Goal: Use online tool/utility: Use online tool/utility

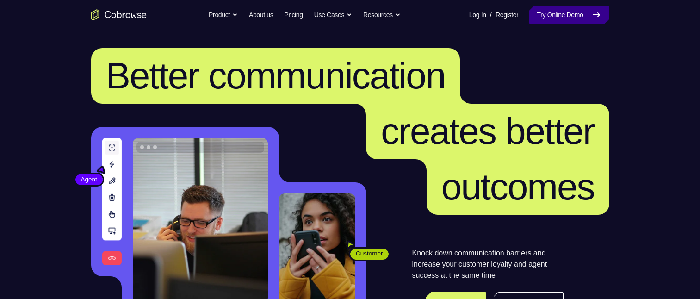
click at [542, 11] on link "Try Online Demo" at bounding box center [569, 15] width 80 height 19
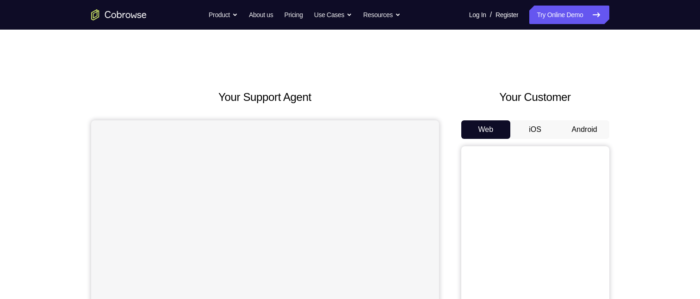
click at [591, 125] on button "Android" at bounding box center [585, 129] width 50 height 19
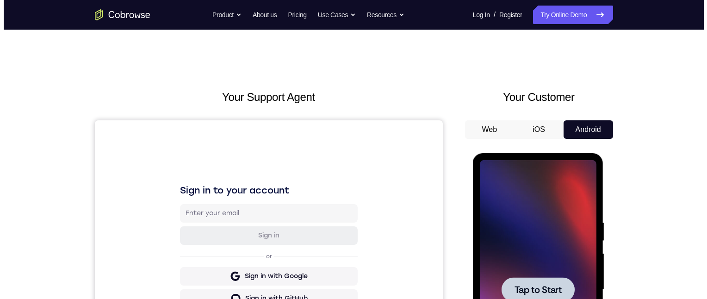
click at [585, 220] on div at bounding box center [537, 289] width 117 height 259
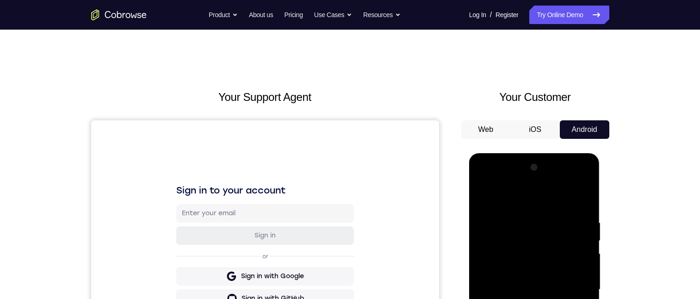
scroll to position [139, 0]
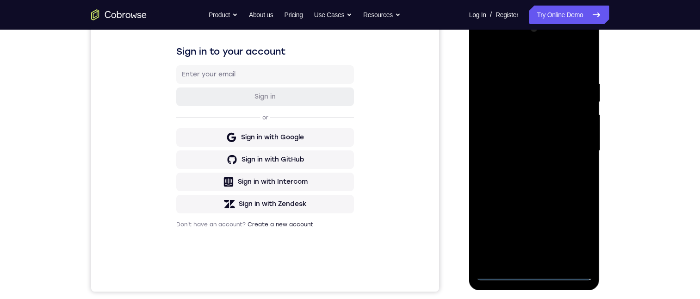
click at [533, 268] on div at bounding box center [534, 150] width 117 height 259
click at [533, 275] on div at bounding box center [534, 150] width 117 height 259
click at [571, 235] on div at bounding box center [534, 150] width 117 height 259
click at [523, 60] on div at bounding box center [534, 150] width 117 height 259
click at [572, 146] on div at bounding box center [534, 150] width 117 height 259
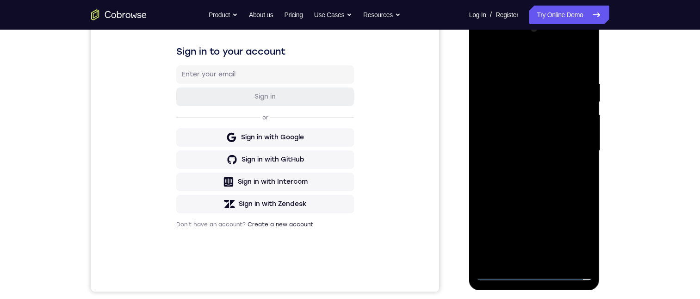
click at [525, 169] on div at bounding box center [534, 150] width 117 height 259
click at [530, 136] on div at bounding box center [534, 150] width 117 height 259
click at [531, 130] on div at bounding box center [534, 150] width 117 height 259
click at [581, 132] on div at bounding box center [534, 150] width 117 height 259
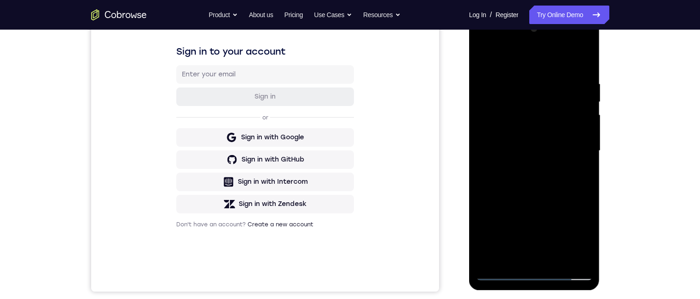
click at [563, 146] on div at bounding box center [534, 150] width 117 height 259
click at [547, 183] on div at bounding box center [534, 150] width 117 height 259
click at [522, 176] on div at bounding box center [534, 150] width 117 height 259
click at [522, 185] on div at bounding box center [534, 150] width 117 height 259
click at [523, 67] on div at bounding box center [534, 150] width 117 height 259
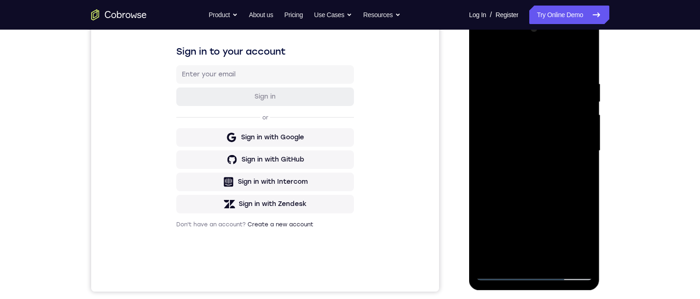
click at [583, 126] on div at bounding box center [534, 150] width 117 height 259
click at [488, 168] on div at bounding box center [534, 150] width 117 height 259
click at [487, 167] on div at bounding box center [534, 150] width 117 height 259
click at [510, 160] on div at bounding box center [534, 150] width 117 height 259
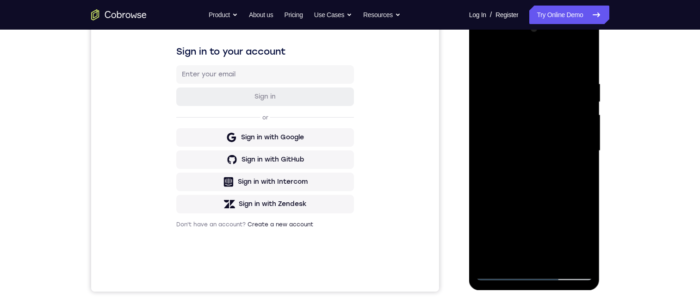
click at [534, 134] on div at bounding box center [534, 150] width 117 height 259
click at [582, 114] on div at bounding box center [534, 150] width 117 height 259
click at [583, 114] on div at bounding box center [534, 150] width 117 height 259
click at [558, 258] on div at bounding box center [534, 150] width 117 height 259
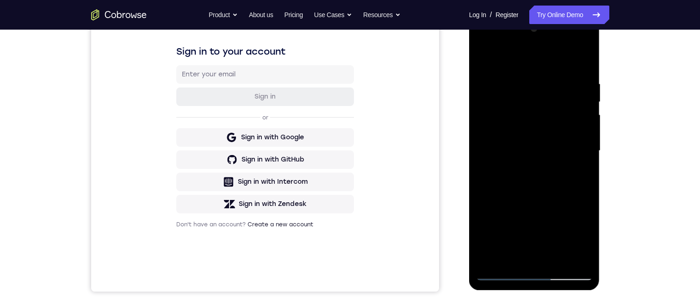
click at [550, 199] on div at bounding box center [534, 150] width 117 height 259
click at [485, 54] on div at bounding box center [534, 150] width 117 height 259
click at [527, 292] on html "Online web based iOS Simulators and Android Emulators. Run iPhone, iPad, Mobile…" at bounding box center [535, 153] width 132 height 278
click at [547, 292] on html "Online web based iOS Simulators and Android Emulators. Run iPhone, iPad, Mobile…" at bounding box center [535, 153] width 132 height 278
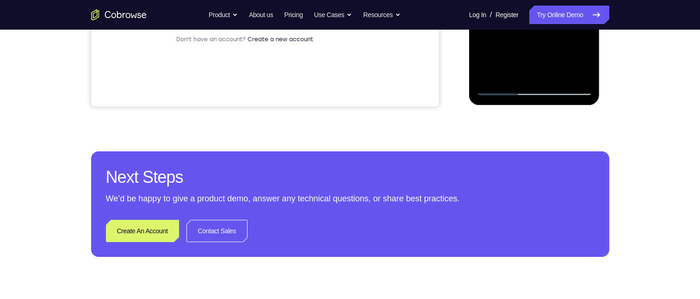
drag, startPoint x: 544, startPoint y: 21, endPoint x: 563, endPoint y: -131, distance: 152.9
drag, startPoint x: 542, startPoint y: 16, endPoint x: 566, endPoint y: -89, distance: 107.9
drag, startPoint x: 552, startPoint y: -9, endPoint x: 552, endPoint y: -107, distance: 97.7
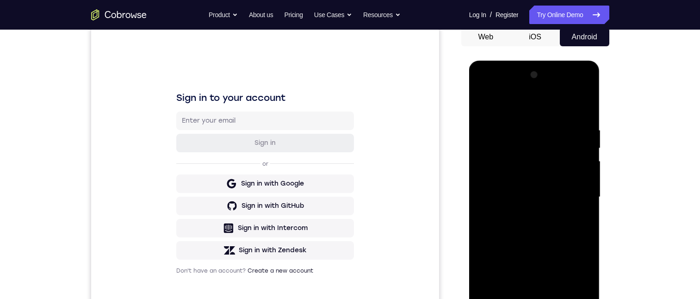
drag, startPoint x: 556, startPoint y: 161, endPoint x: 567, endPoint y: 71, distance: 90.5
click at [572, 61] on html "Online web based iOS Simulators and Android Emulators. Run iPhone, iPad, Mobile…" at bounding box center [535, 200] width 132 height 278
drag, startPoint x: 515, startPoint y: 270, endPoint x: 534, endPoint y: 130, distance: 141.4
click at [534, 130] on div at bounding box center [534, 197] width 117 height 259
drag, startPoint x: 527, startPoint y: 208, endPoint x: 528, endPoint y: 120, distance: 87.5
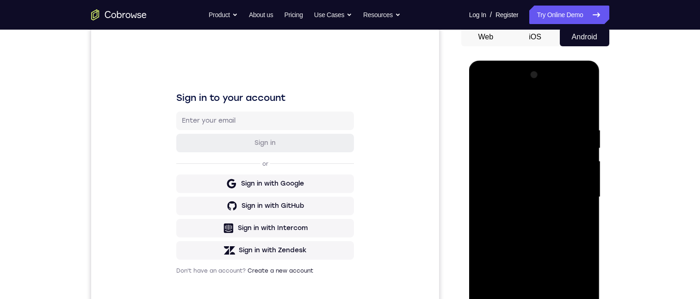
click at [528, 120] on div at bounding box center [534, 197] width 117 height 259
drag, startPoint x: 537, startPoint y: 223, endPoint x: 558, endPoint y: 83, distance: 141.2
click at [537, 141] on div at bounding box center [534, 197] width 117 height 259
drag, startPoint x: 522, startPoint y: 265, endPoint x: 567, endPoint y: 61, distance: 209.4
click at [559, 61] on html "Online web based iOS Simulators and Android Emulators. Run iPhone, iPad, Mobile…" at bounding box center [535, 200] width 132 height 278
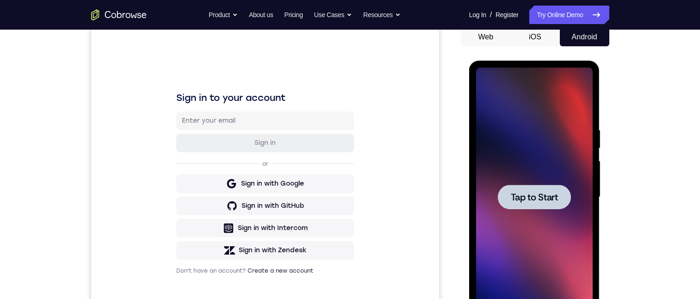
click at [522, 96] on div at bounding box center [534, 197] width 117 height 259
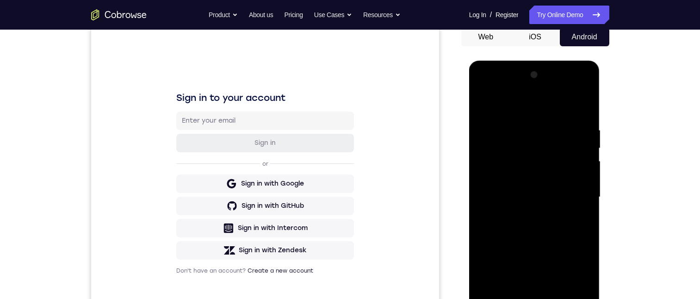
scroll to position [278, 0]
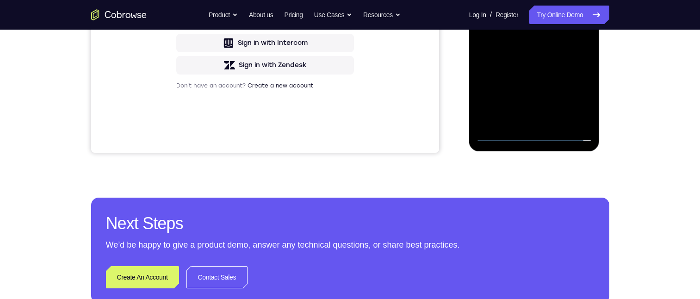
click at [532, 131] on div at bounding box center [534, 11] width 117 height 259
click at [574, 96] on div at bounding box center [534, 11] width 117 height 259
click at [508, 0] on div at bounding box center [534, 11] width 117 height 259
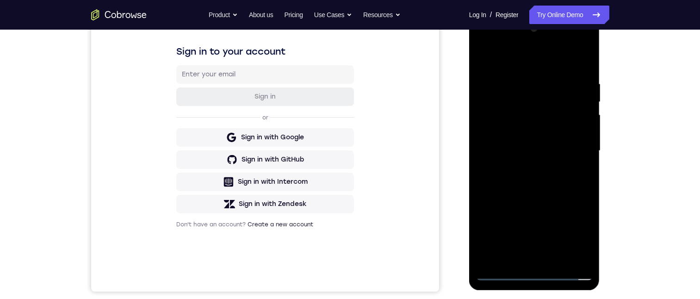
click at [574, 153] on div at bounding box center [534, 150] width 117 height 259
click at [522, 167] on div at bounding box center [534, 150] width 117 height 259
drag, startPoint x: 552, startPoint y: 143, endPoint x: 552, endPoint y: 155, distance: 11.6
click at [553, 144] on div at bounding box center [534, 150] width 117 height 259
click at [504, 137] on div at bounding box center [534, 150] width 117 height 259
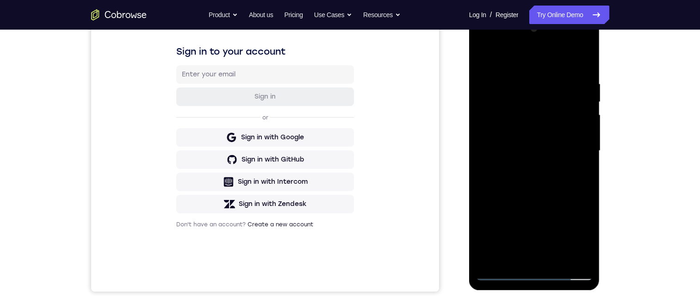
scroll to position [0, 0]
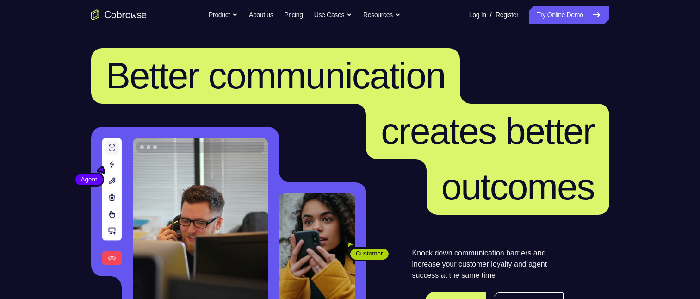
click at [569, 4] on nav "Go back Powerful, Flexible and Trustworthy. Avoid all extra friction for both A…" at bounding box center [350, 15] width 700 height 30
click at [548, 16] on link "Try Online Demo" at bounding box center [569, 15] width 80 height 19
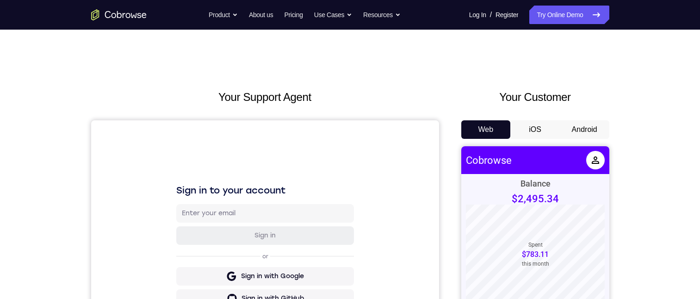
click at [585, 128] on button "Android" at bounding box center [585, 129] width 50 height 19
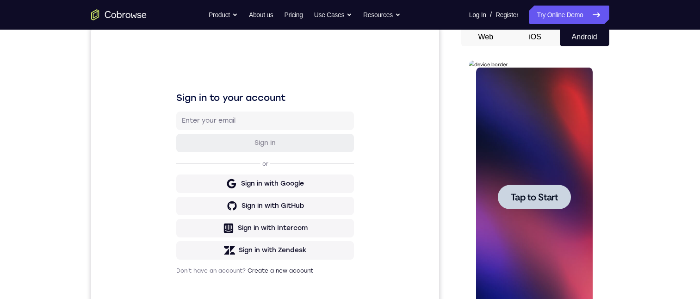
click at [511, 192] on button "Tap to Start" at bounding box center [534, 197] width 73 height 25
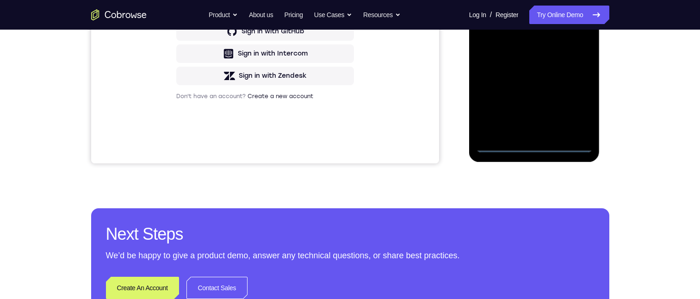
scroll to position [278, 0]
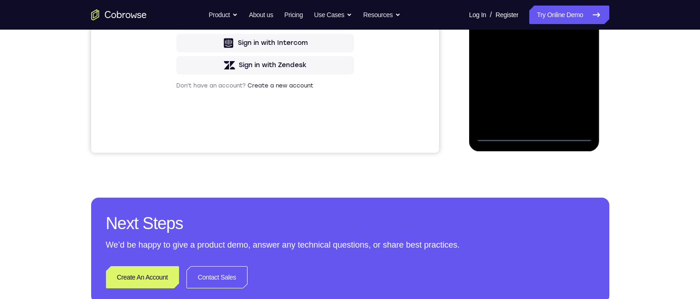
click at [533, 135] on div at bounding box center [534, 11] width 117 height 259
click at [570, 98] on div at bounding box center [534, 11] width 117 height 259
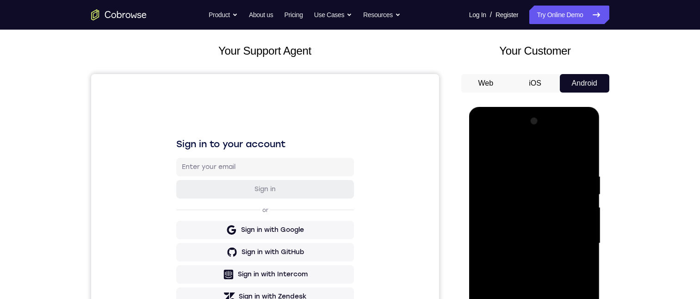
scroll to position [57, 0]
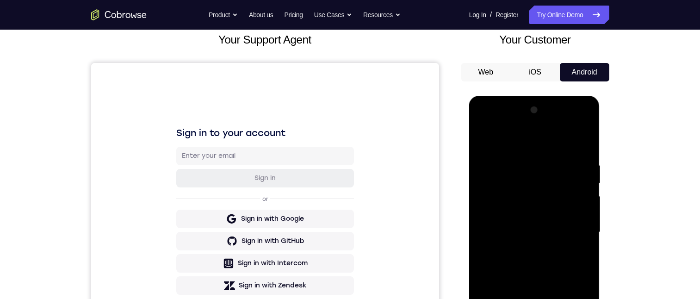
click at [508, 144] on div at bounding box center [534, 232] width 117 height 259
click at [571, 229] on div at bounding box center [534, 232] width 117 height 259
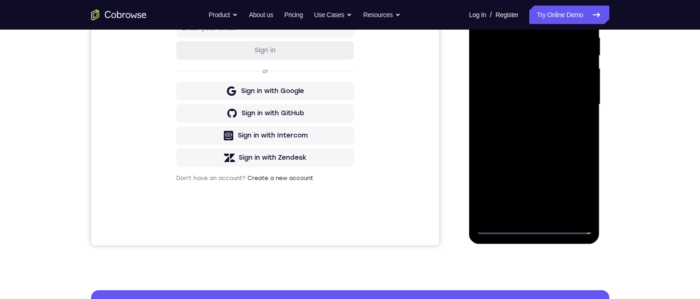
click at [522, 123] on div at bounding box center [534, 104] width 117 height 259
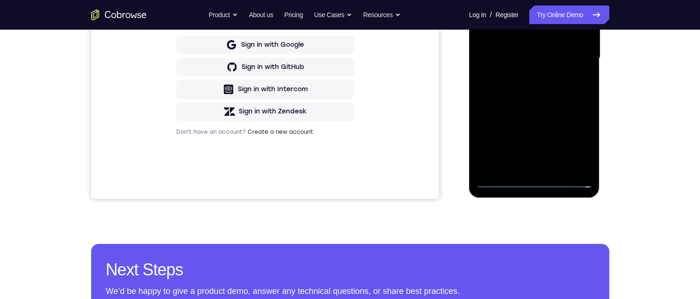
click at [523, 77] on div at bounding box center [534, 58] width 117 height 259
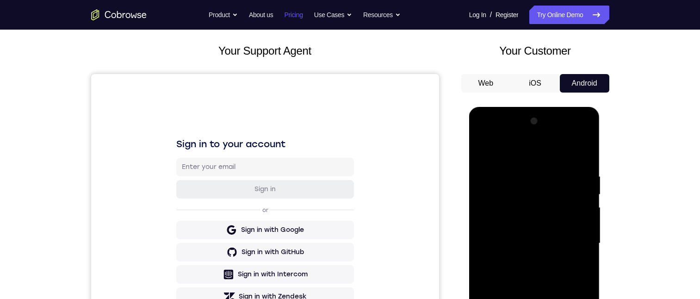
scroll to position [139, 0]
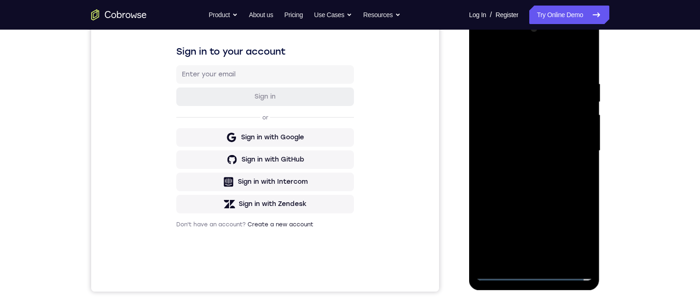
click at [552, 141] on div at bounding box center [534, 150] width 117 height 259
click at [568, 125] on div at bounding box center [534, 150] width 117 height 259
click at [581, 131] on div at bounding box center [534, 150] width 117 height 259
click at [566, 154] on div at bounding box center [534, 150] width 117 height 259
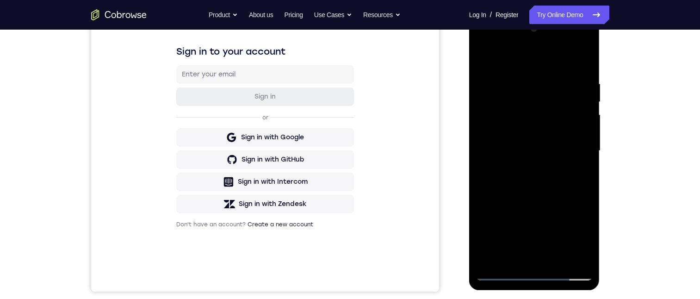
click at [554, 175] on div at bounding box center [534, 150] width 117 height 259
click at [559, 181] on div at bounding box center [534, 150] width 117 height 259
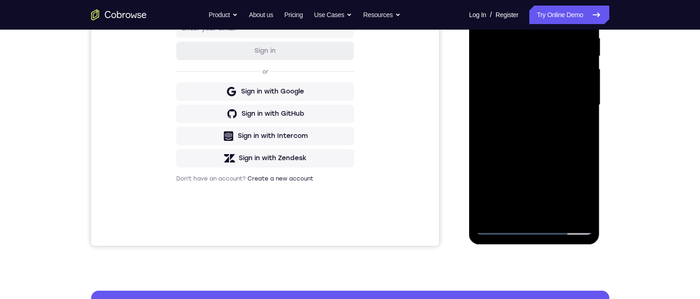
scroll to position [185, 0]
click at [529, 144] on div at bounding box center [534, 104] width 117 height 259
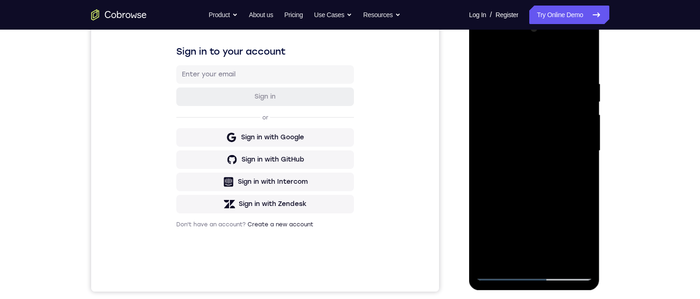
click at [589, 149] on div at bounding box center [534, 150] width 117 height 259
click at [589, 148] on div at bounding box center [534, 150] width 117 height 259
